Goal: Information Seeking & Learning: Learn about a topic

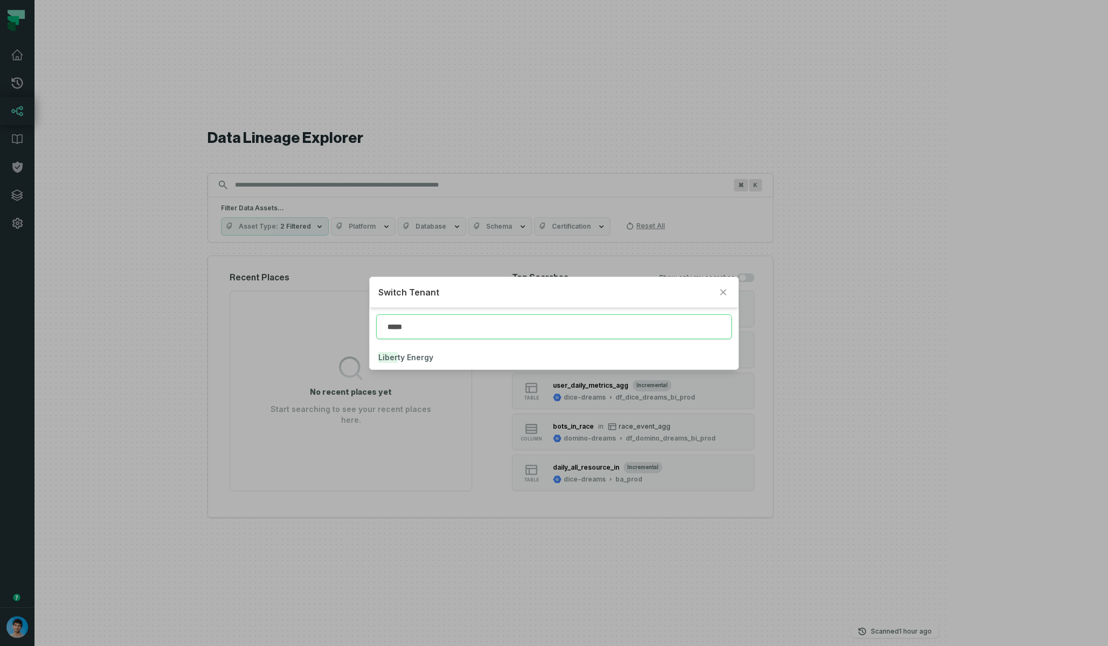
type input "*****"
click button "Liber ty Energy" at bounding box center [554, 357] width 368 height 24
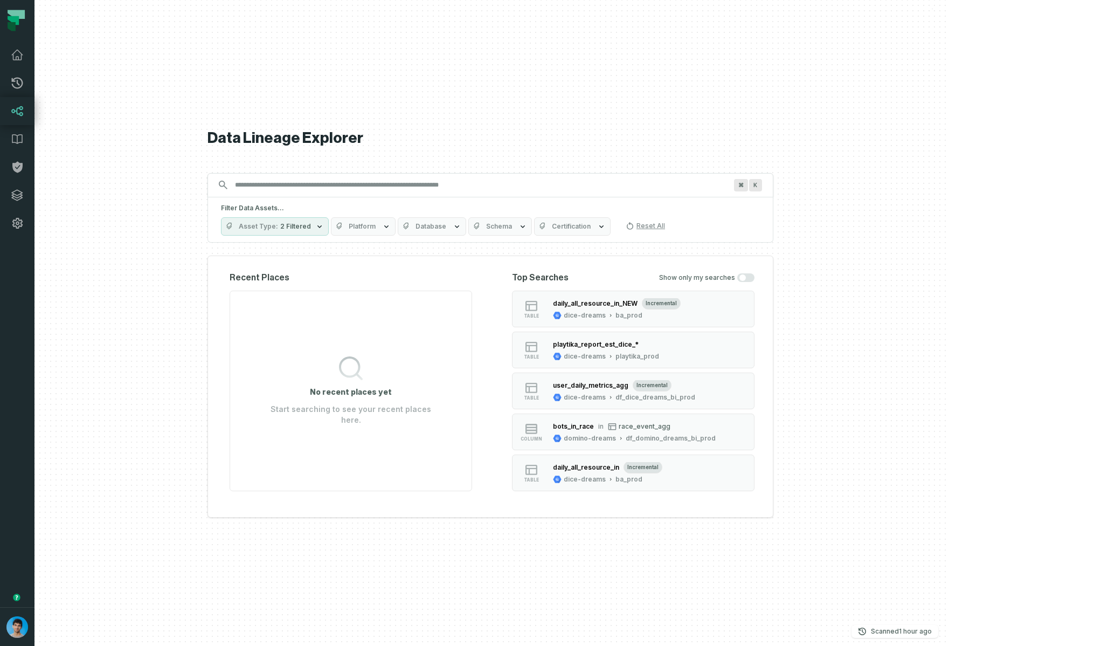
click at [376, 230] on span "Platform" at bounding box center [362, 226] width 27 height 9
click at [436, 146] on div "Data Lineage Explorer Search for assets across the organization ⌘ K Filter Data…" at bounding box center [490, 323] width 566 height 646
click at [376, 225] on span "Platform" at bounding box center [362, 226] width 27 height 9
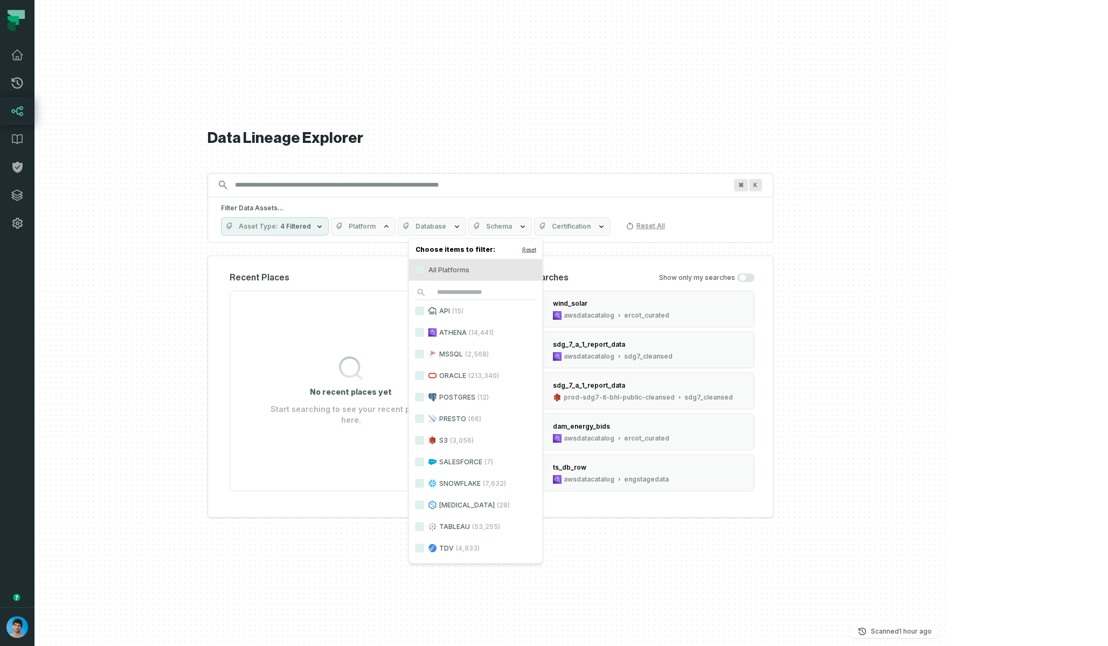
click at [447, 330] on label "ATHENA (14,441)" at bounding box center [476, 333] width 134 height 22
click at [424, 330] on button "ATHENA (14,441)" at bounding box center [419, 332] width 9 height 9
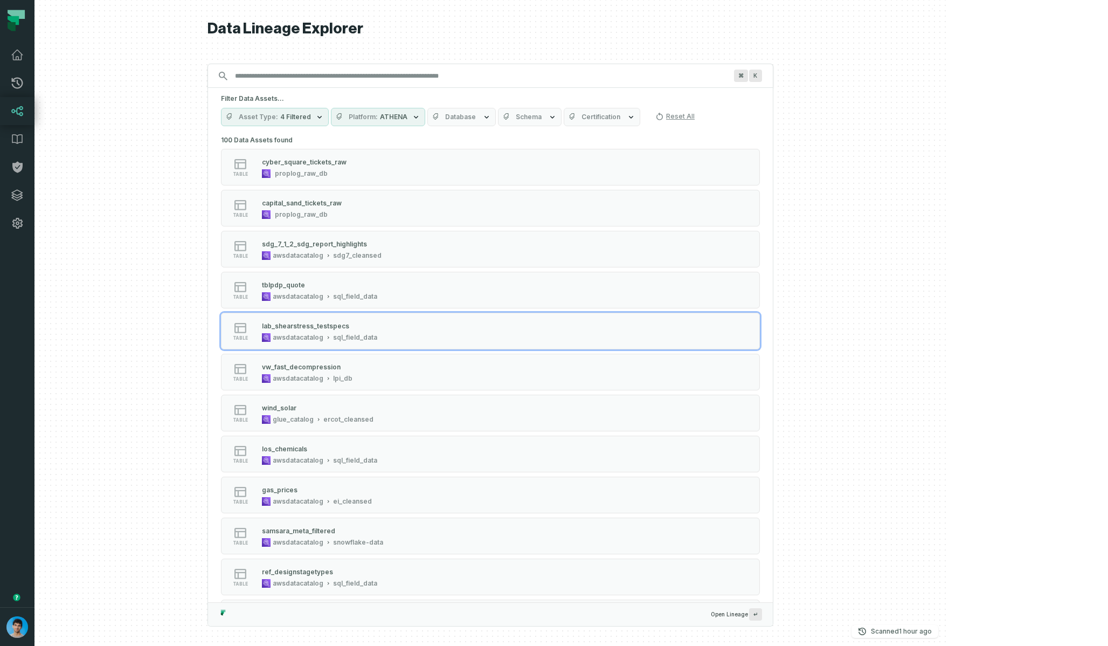
click at [237, 273] on div at bounding box center [490, 323] width 912 height 646
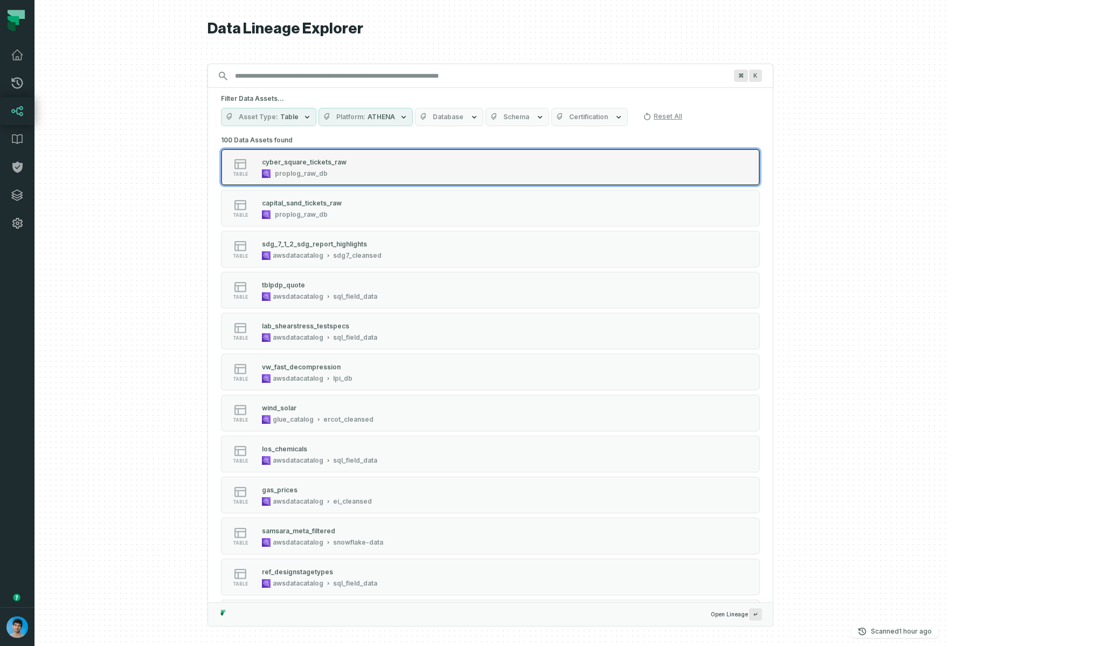
click at [458, 173] on div "table cyber_square_tickets_raw proplog_raw_db" at bounding box center [357, 167] width 269 height 22
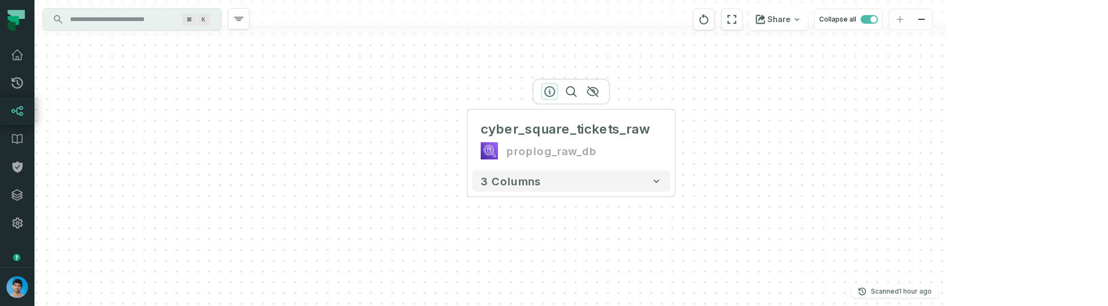
click at [550, 90] on icon "button" at bounding box center [549, 91] width 13 height 13
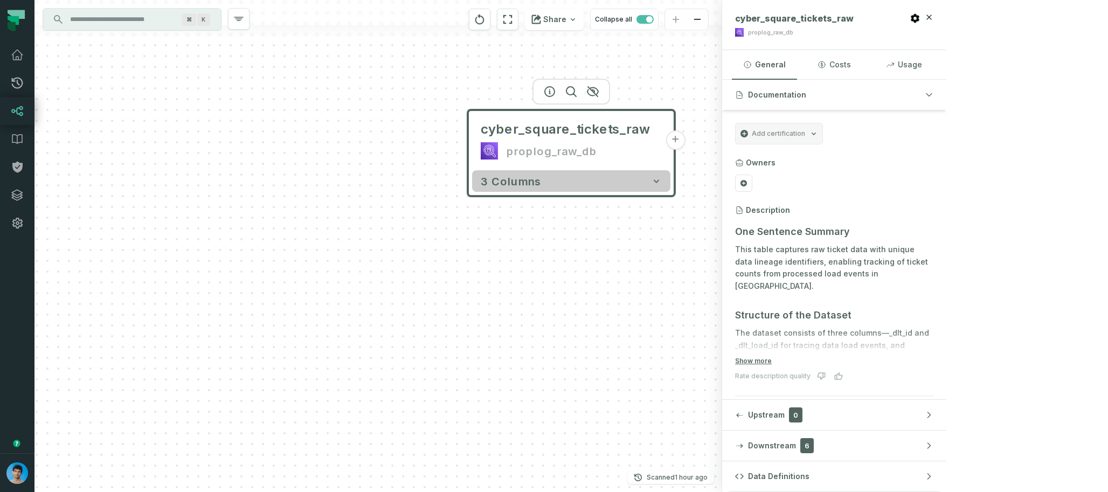
click at [556, 183] on button "3 columns" at bounding box center [571, 181] width 198 height 22
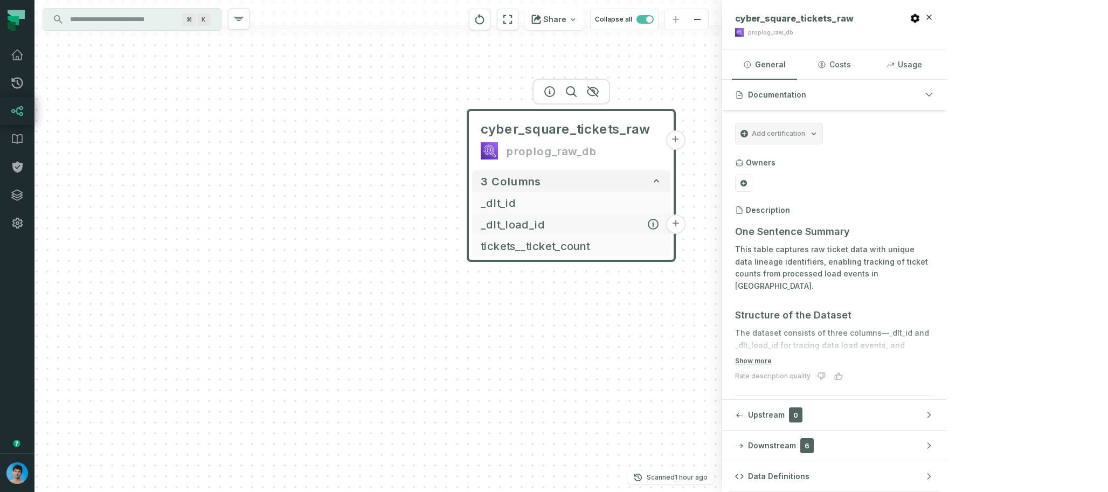
click at [539, 225] on span "_dlt_load_id" at bounding box center [571, 224] width 181 height 16
